Goal: Information Seeking & Learning: Learn about a topic

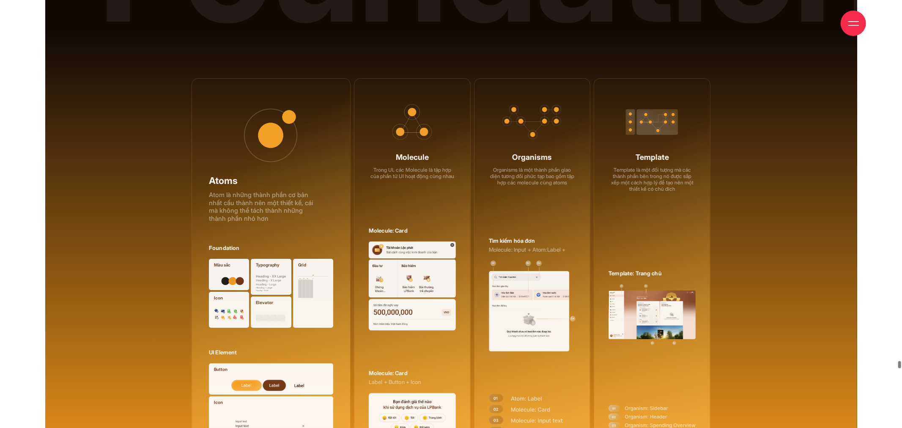
drag, startPoint x: 365, startPoint y: 140, endPoint x: 12, endPoint y: 175, distance: 354.6
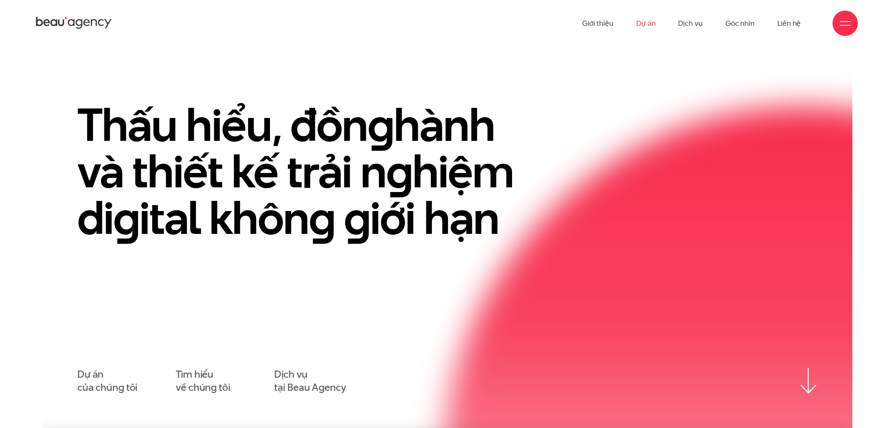
click at [645, 21] on link "Dự án" at bounding box center [646, 23] width 19 height 46
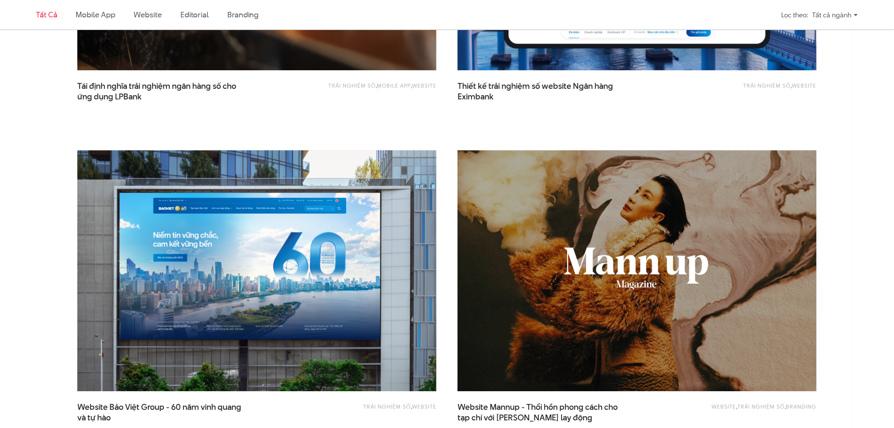
scroll to position [986, 0]
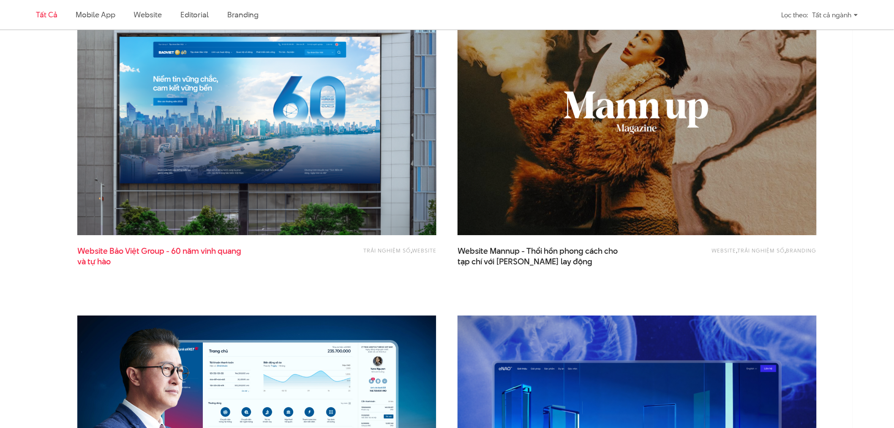
click at [191, 252] on span "Website Bảo Việt Group - 60 năm vinh quang và tự hào" at bounding box center [161, 256] width 169 height 21
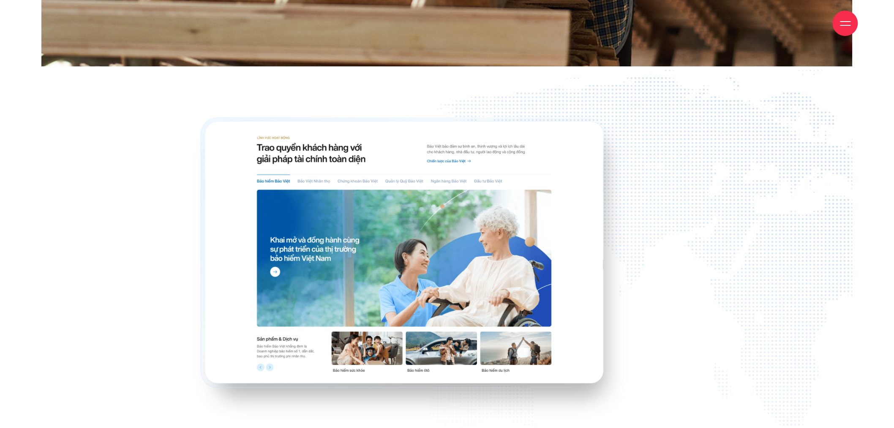
scroll to position [12391, 0]
